Goal: Obtain resource: Download file/media

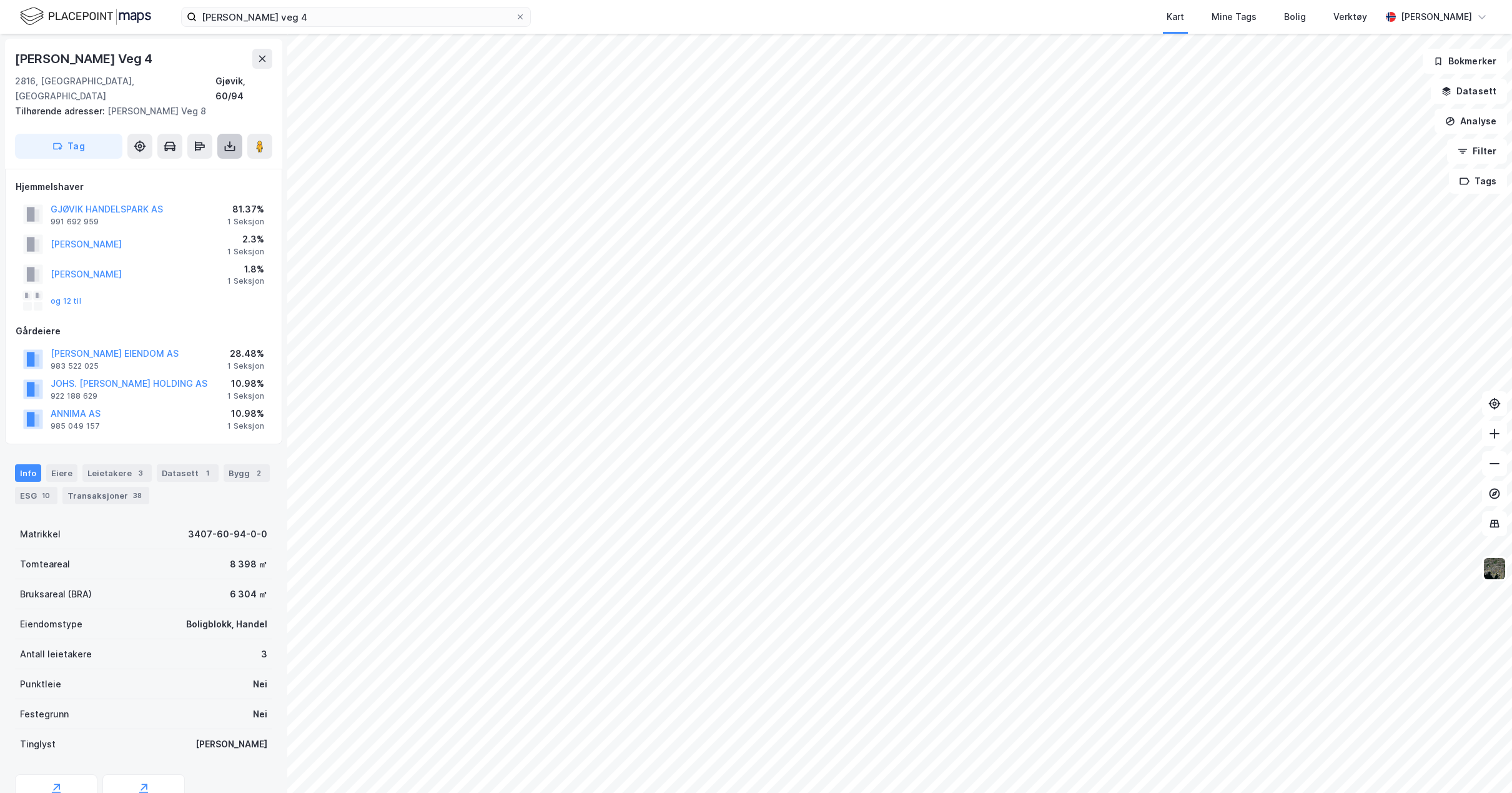
click at [228, 144] on icon at bounding box center [230, 146] width 5 height 3
click at [190, 166] on div "Last ned grunnbok" at bounding box center [168, 171] width 73 height 10
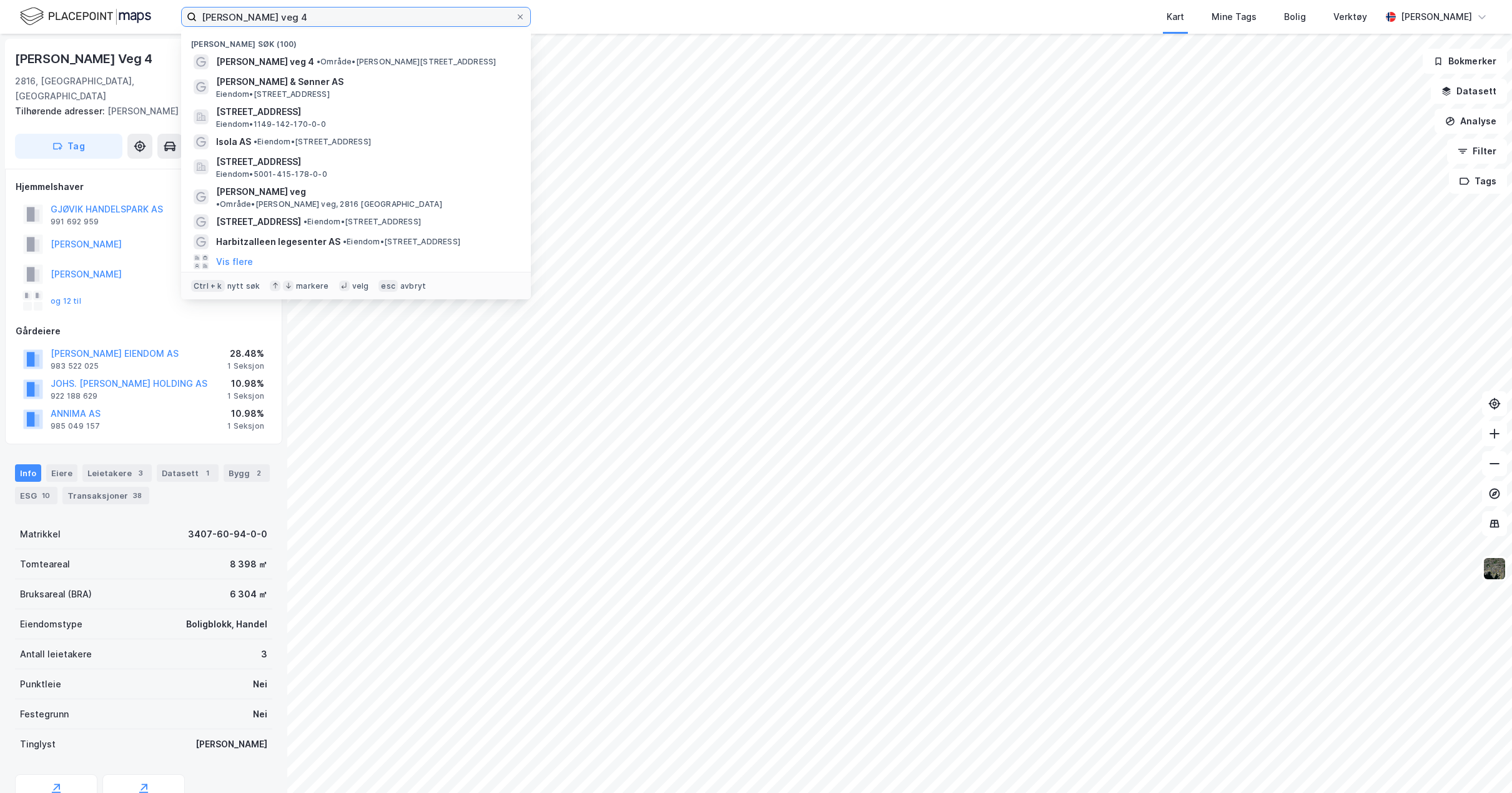
drag, startPoint x: 375, startPoint y: 13, endPoint x: 148, endPoint y: 22, distance: 227.2
click at [152, 20] on div "[PERSON_NAME] veg 4 Nylige søk (100) [PERSON_NAME] veg 4 • Område • [PERSON_NAM…" at bounding box center [756, 16] width 1512 height 34
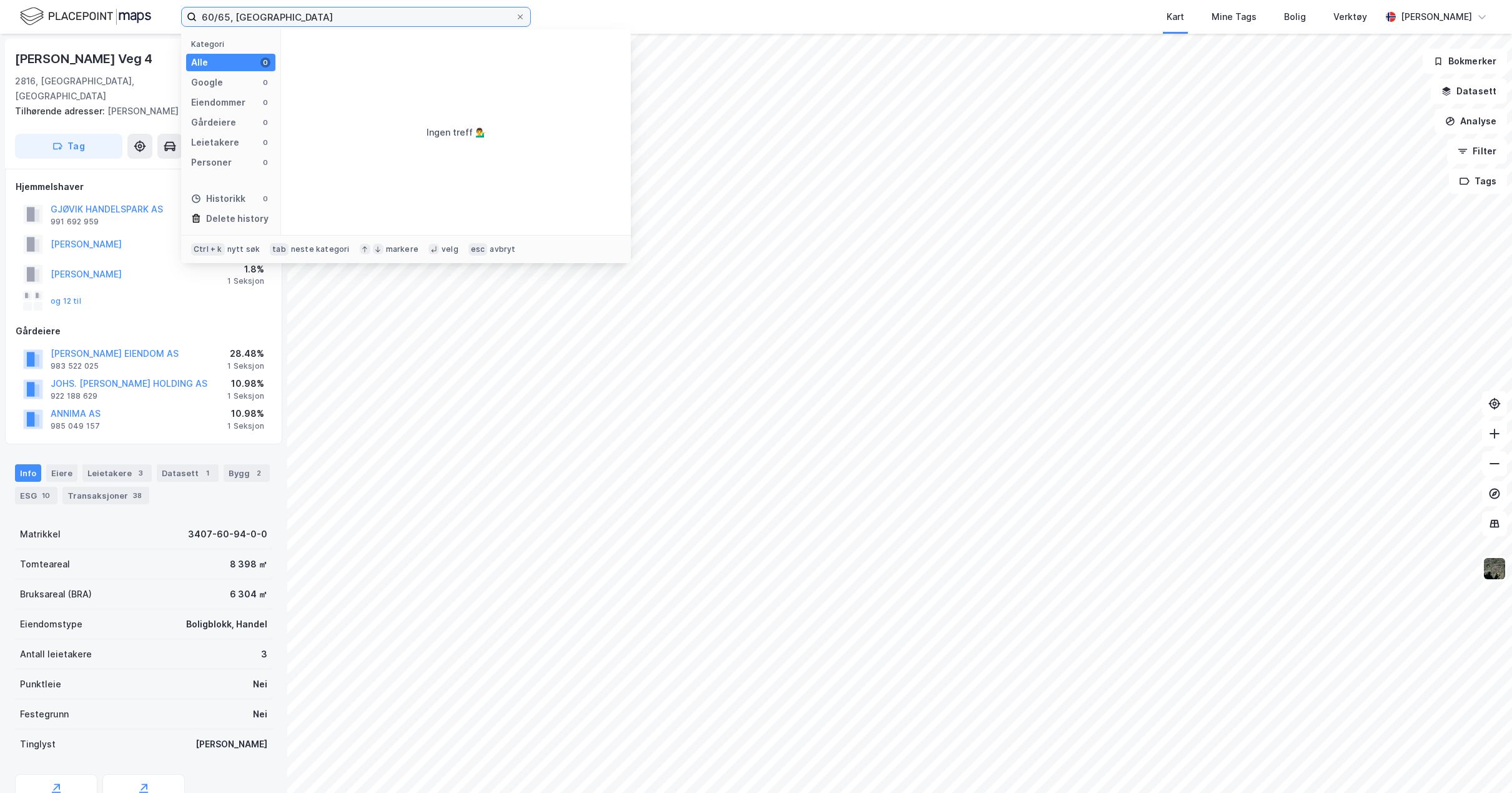
type input "60/65, [GEOGRAPHIC_DATA]"
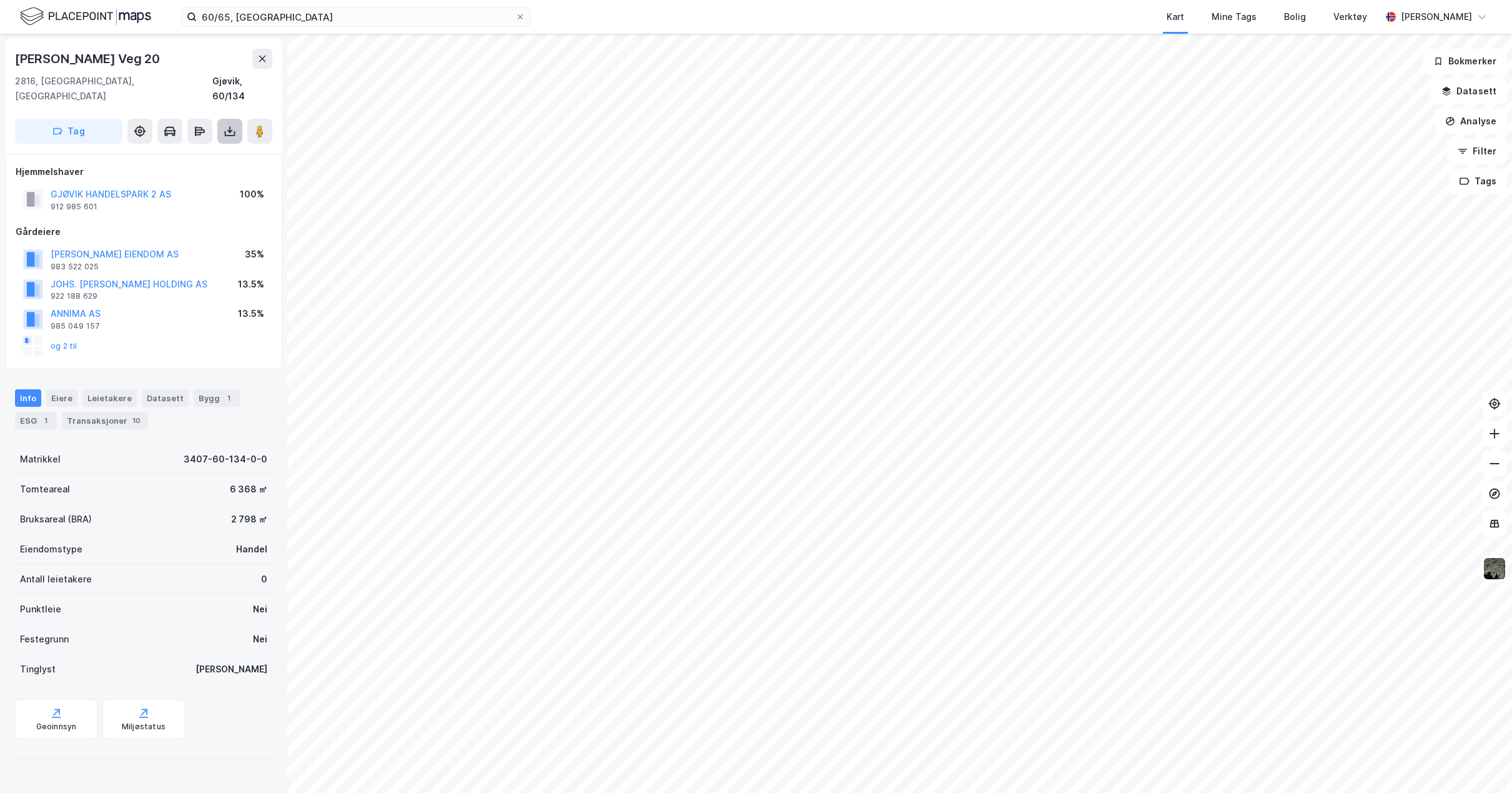
click at [231, 125] on icon at bounding box center [230, 131] width 12 height 12
click at [199, 151] on div "Last ned grunnbok" at bounding box center [168, 156] width 73 height 10
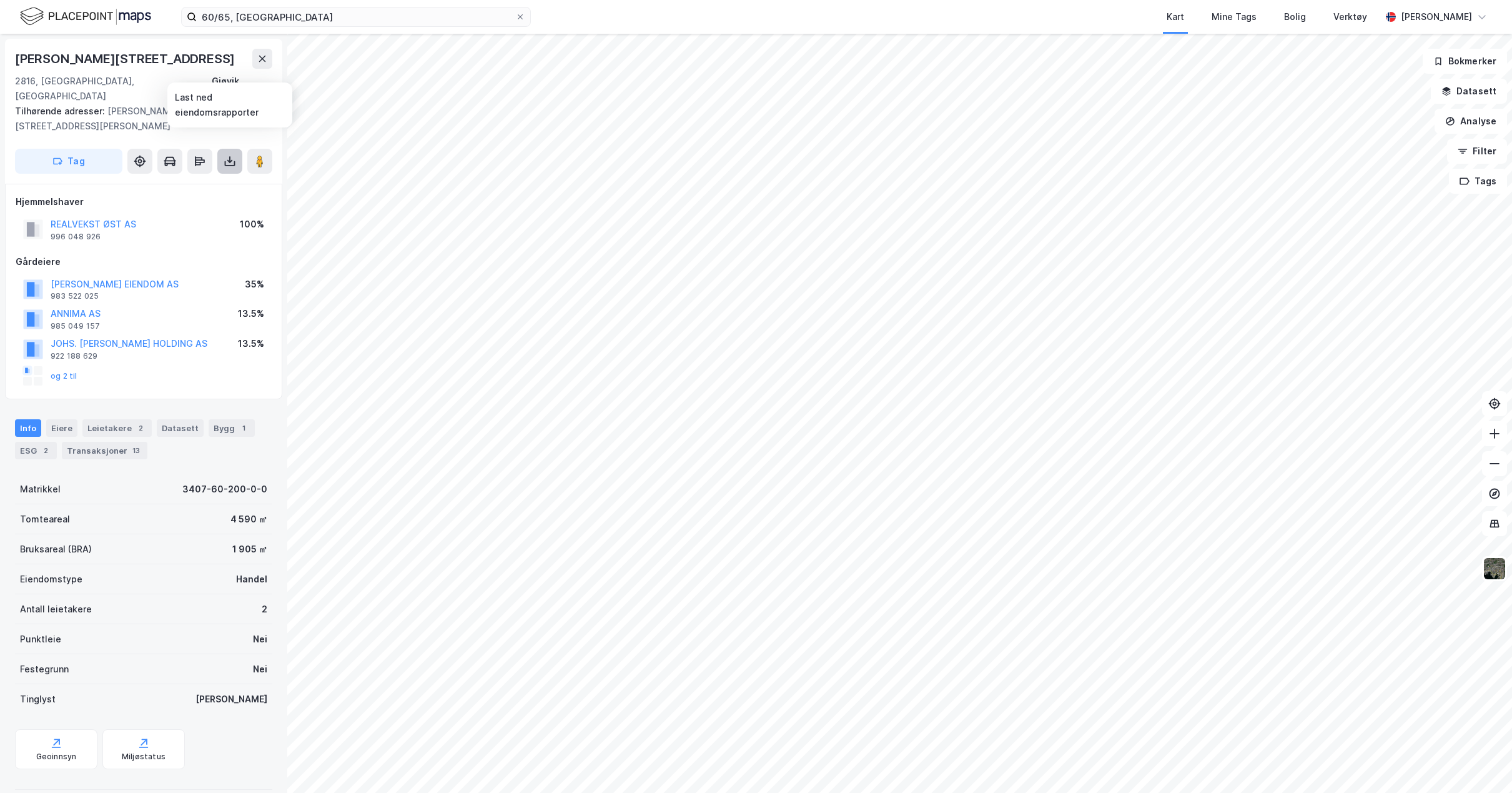
click at [231, 159] on icon at bounding box center [230, 161] width 5 height 3
click at [198, 181] on div "Last ned grunnbok" at bounding box center [168, 187] width 73 height 10
